Goal: Transaction & Acquisition: Purchase product/service

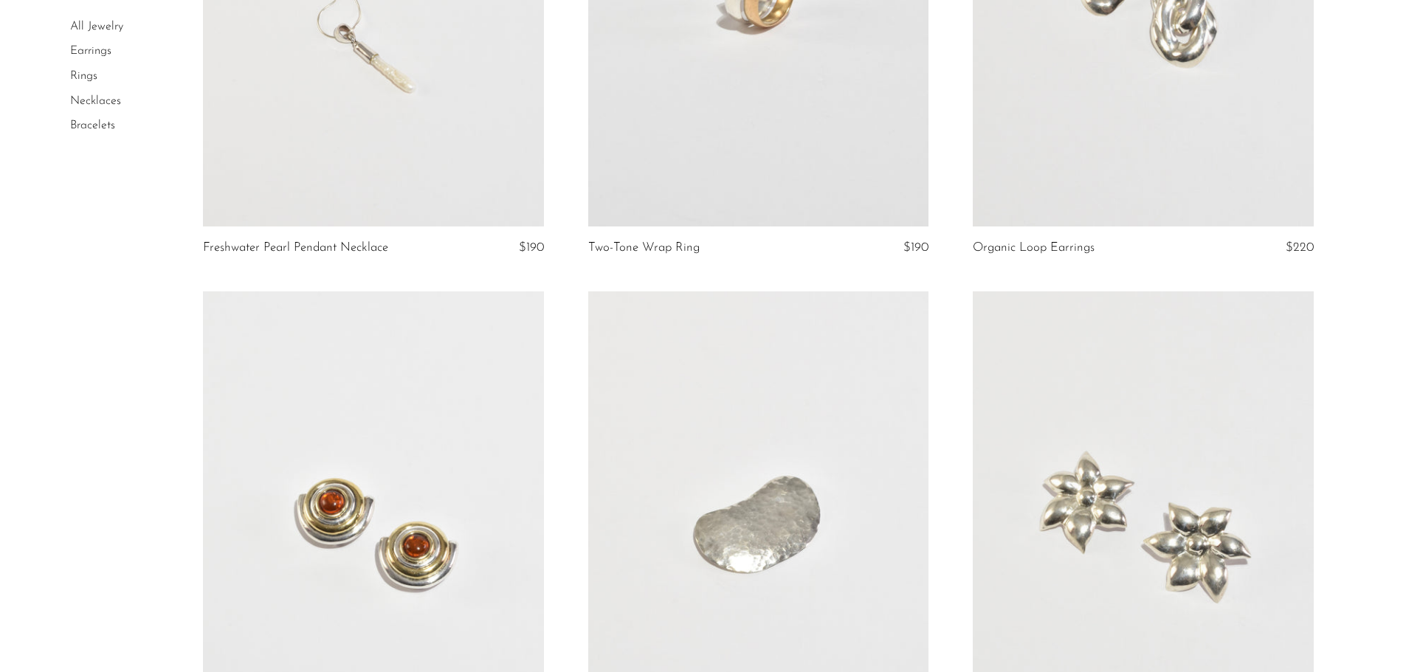
scroll to position [664, 0]
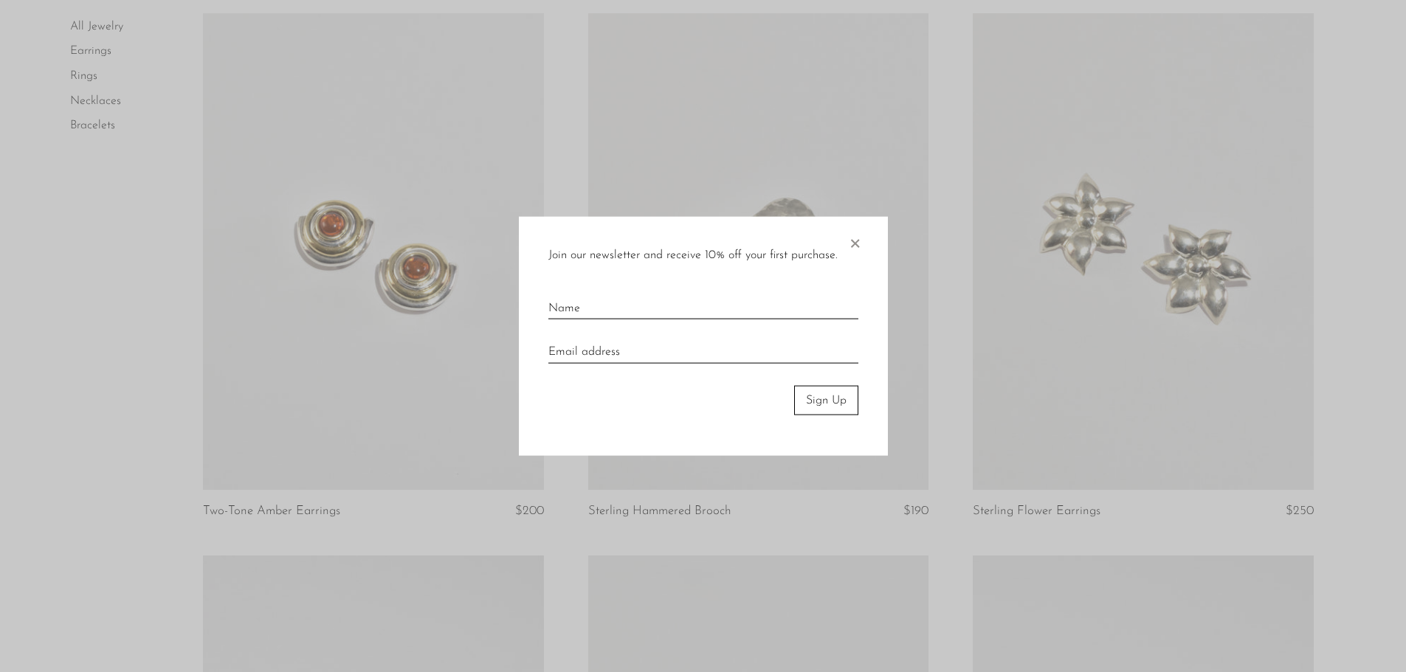
click at [853, 247] on span "×" at bounding box center [854, 239] width 15 height 47
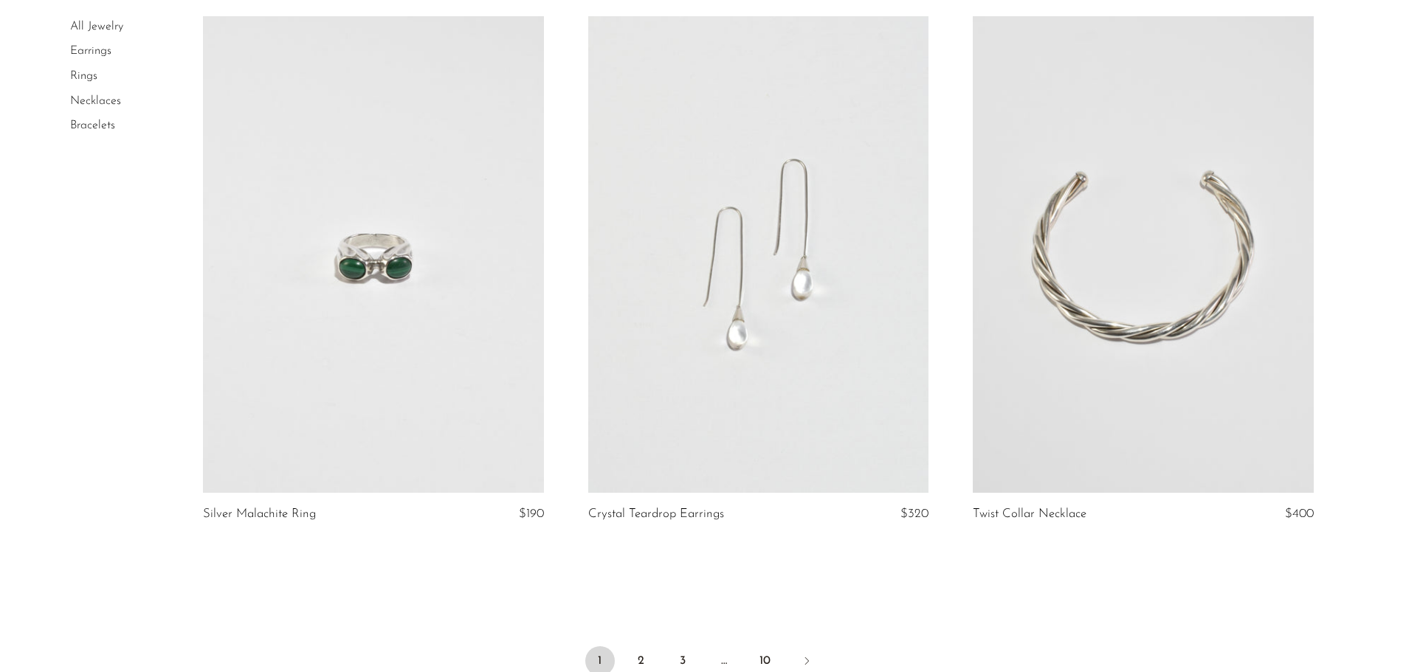
scroll to position [6125, 0]
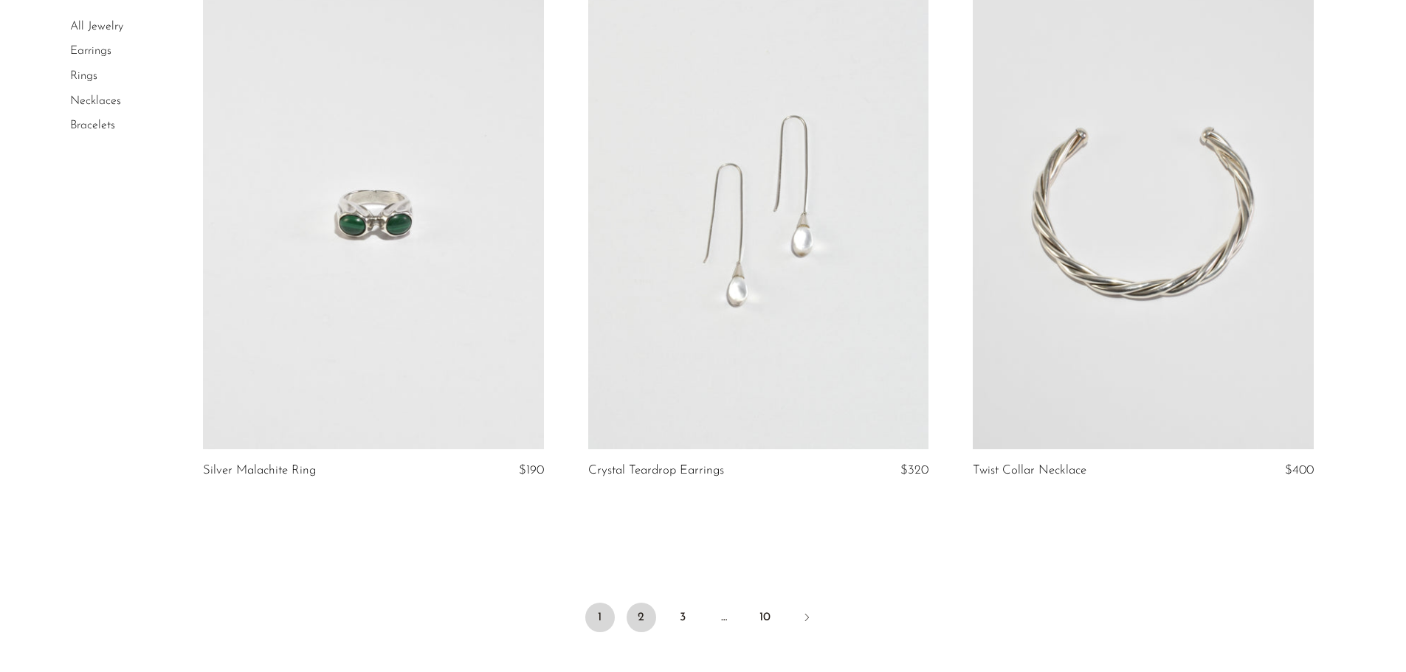
click at [639, 609] on link "2" at bounding box center [642, 618] width 30 height 30
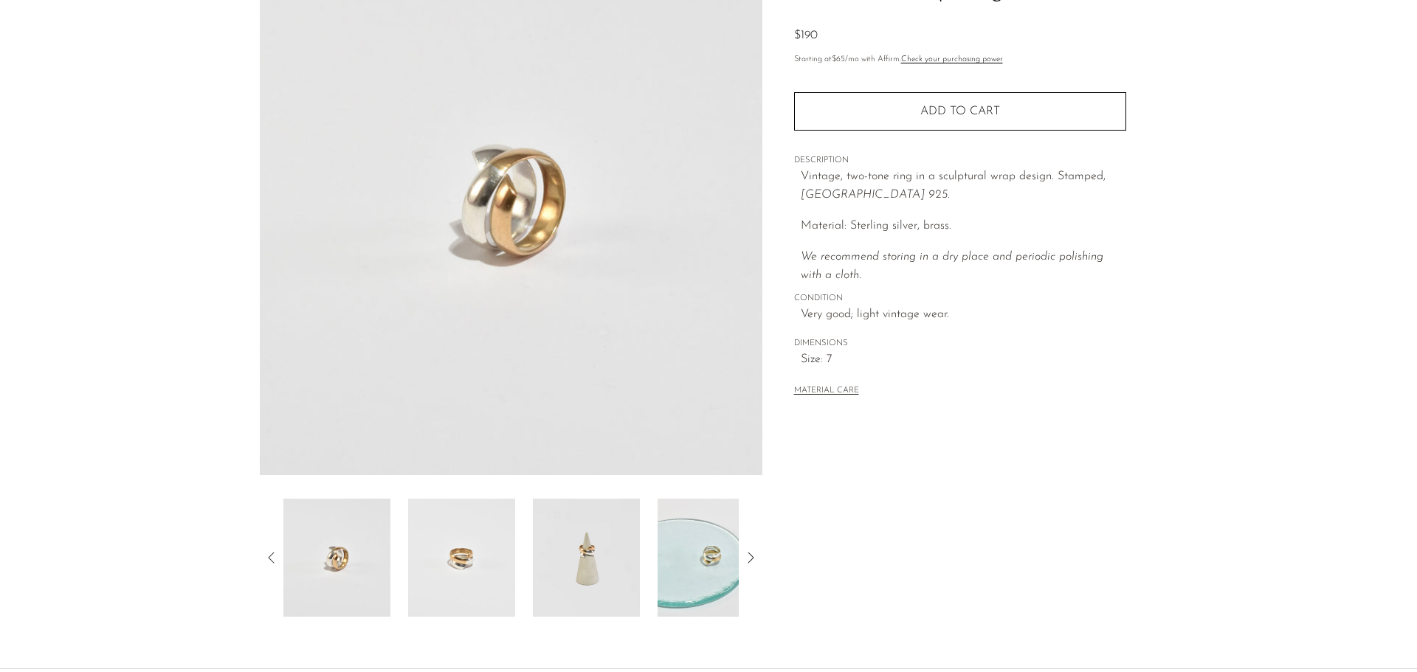
scroll to position [289, 0]
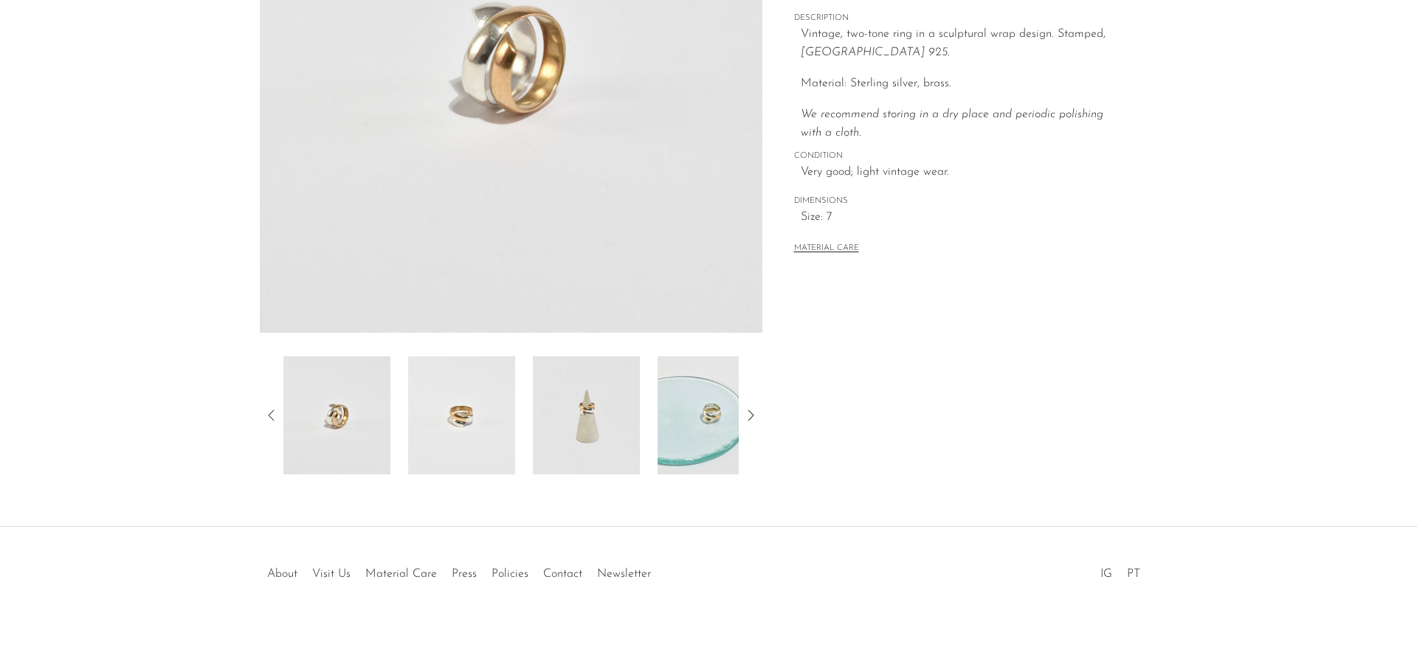
click at [583, 415] on img at bounding box center [586, 415] width 107 height 118
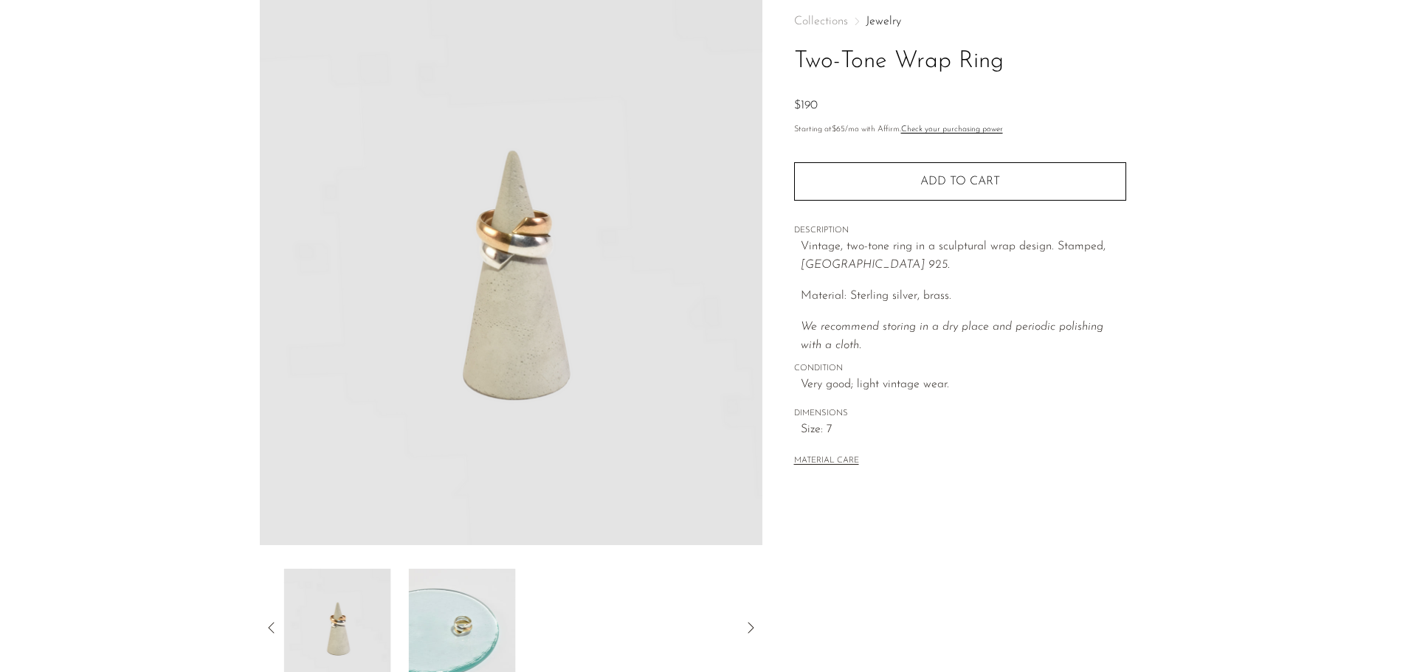
scroll to position [67, 0]
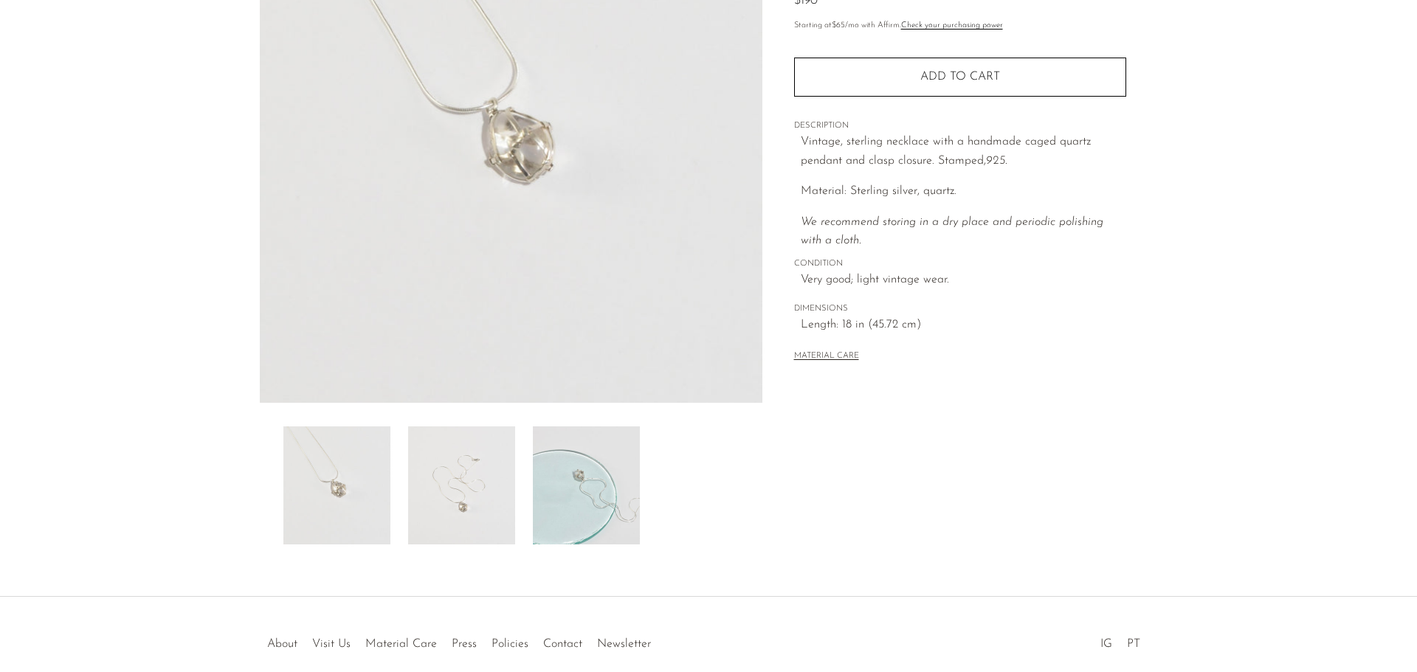
scroll to position [221, 0]
click at [472, 499] on img at bounding box center [461, 483] width 107 height 118
click at [551, 491] on img at bounding box center [586, 483] width 107 height 118
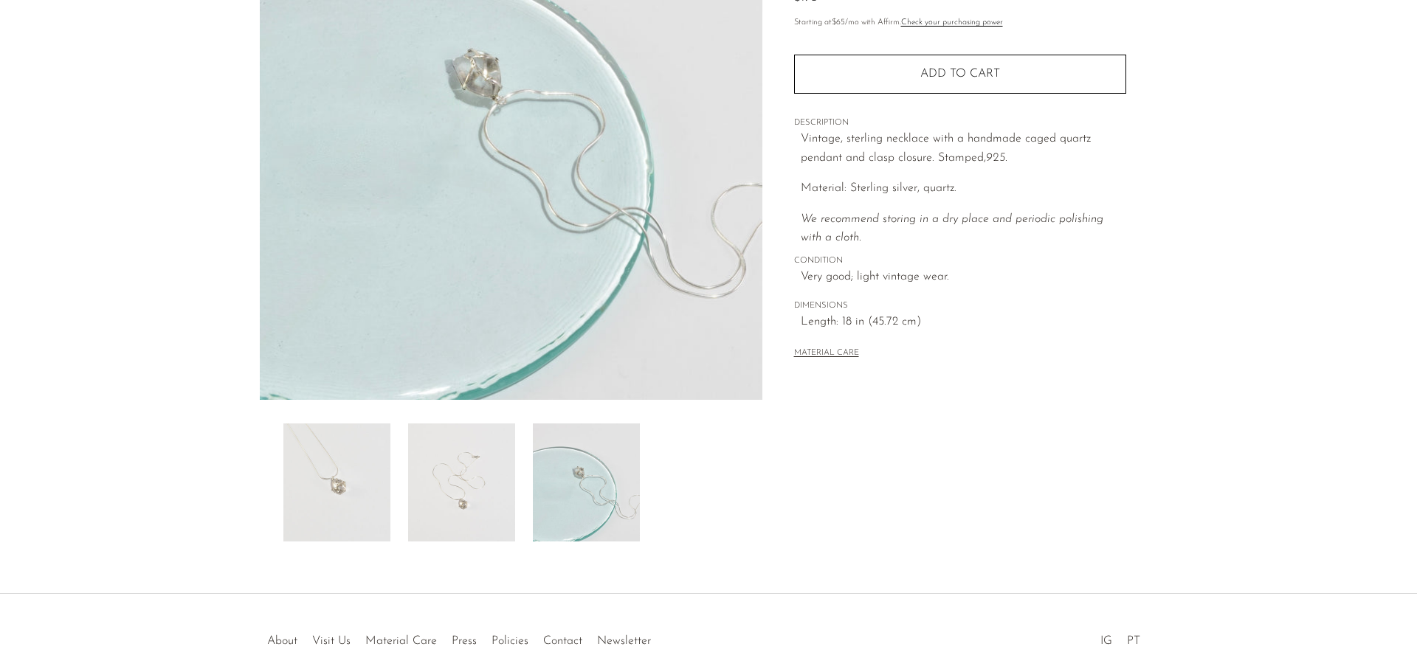
click at [365, 495] on img at bounding box center [336, 483] width 107 height 118
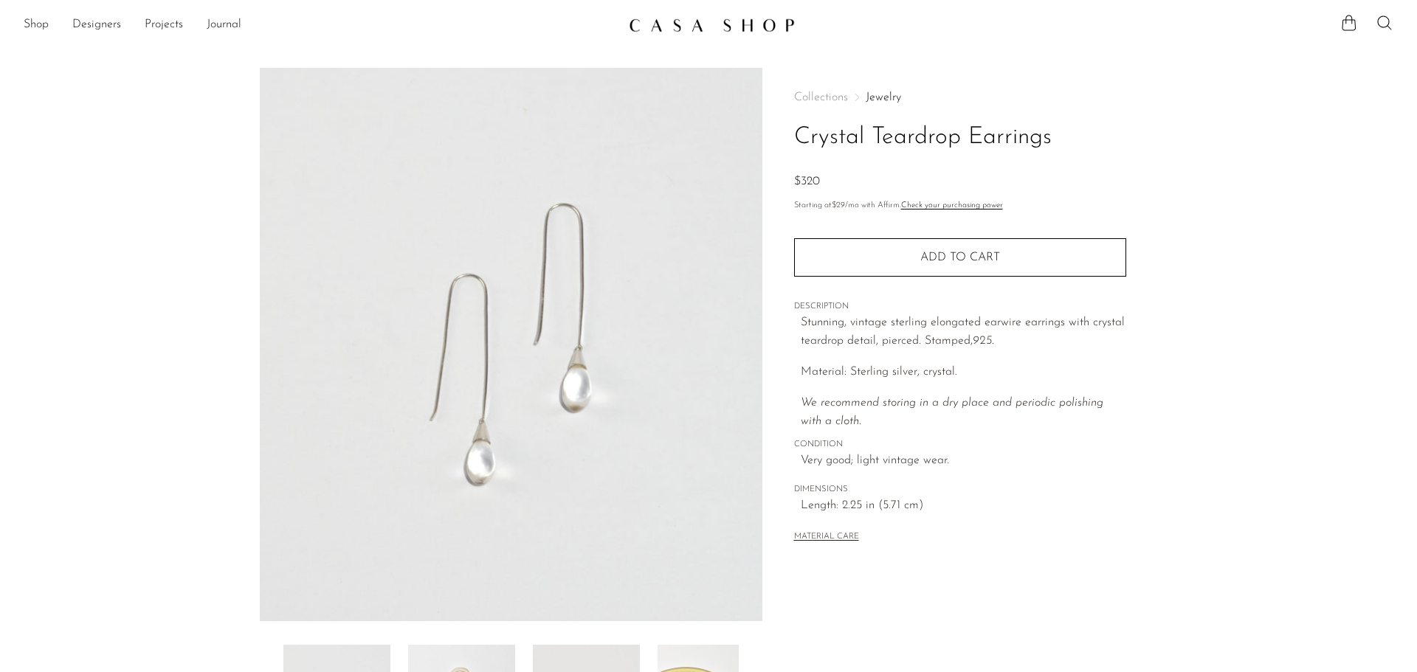
scroll to position [289, 0]
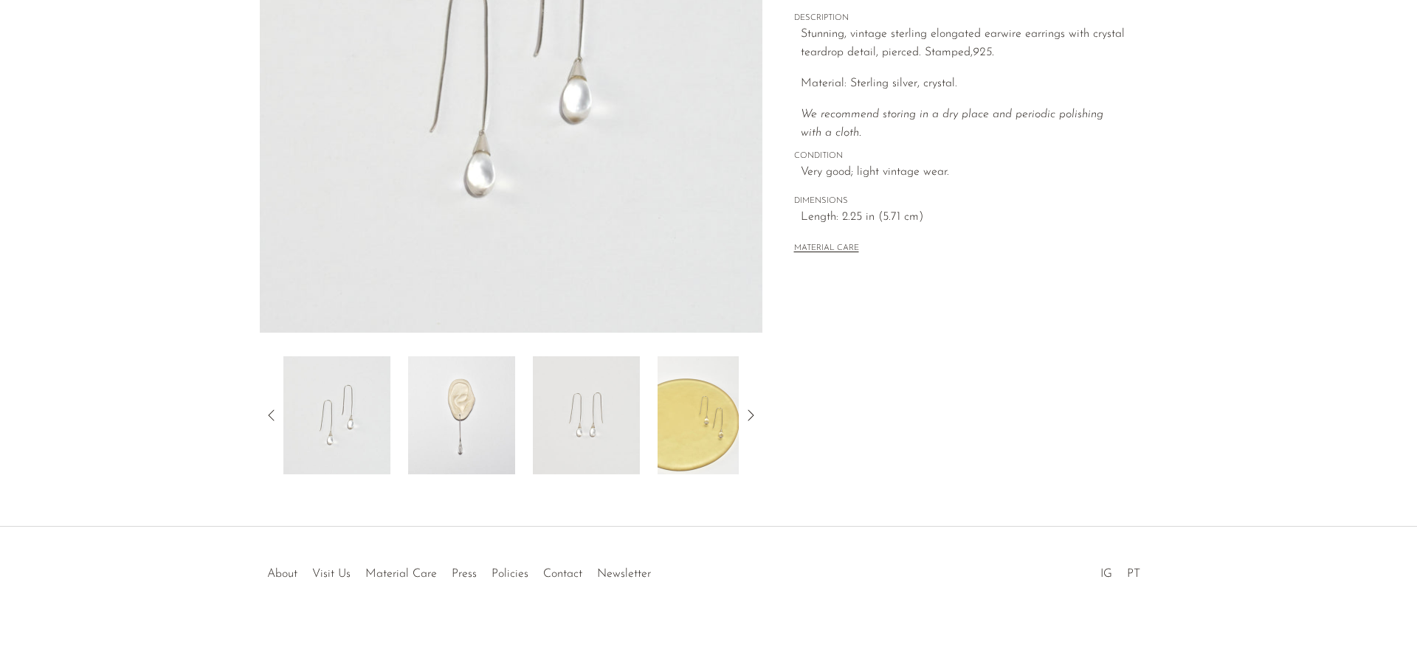
click at [469, 422] on img at bounding box center [461, 415] width 107 height 118
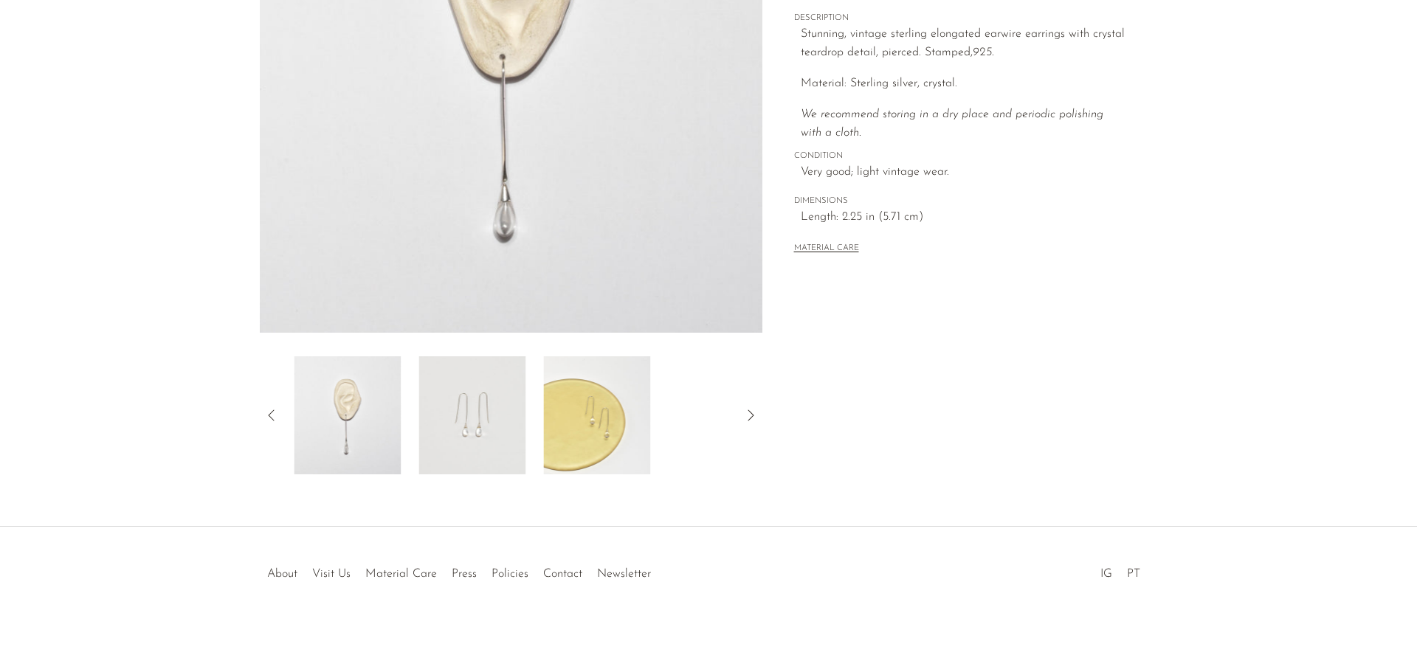
scroll to position [0, 0]
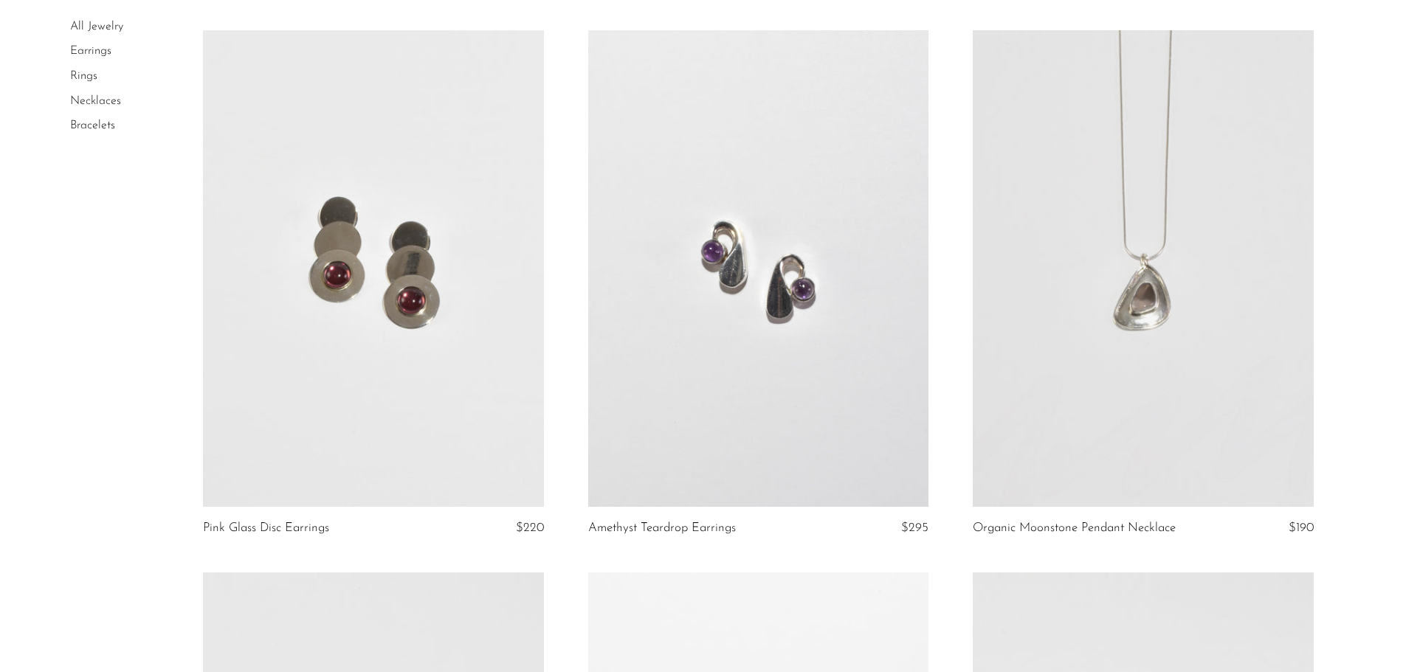
scroll to position [2288, 0]
